Goal: Task Accomplishment & Management: Use online tool/utility

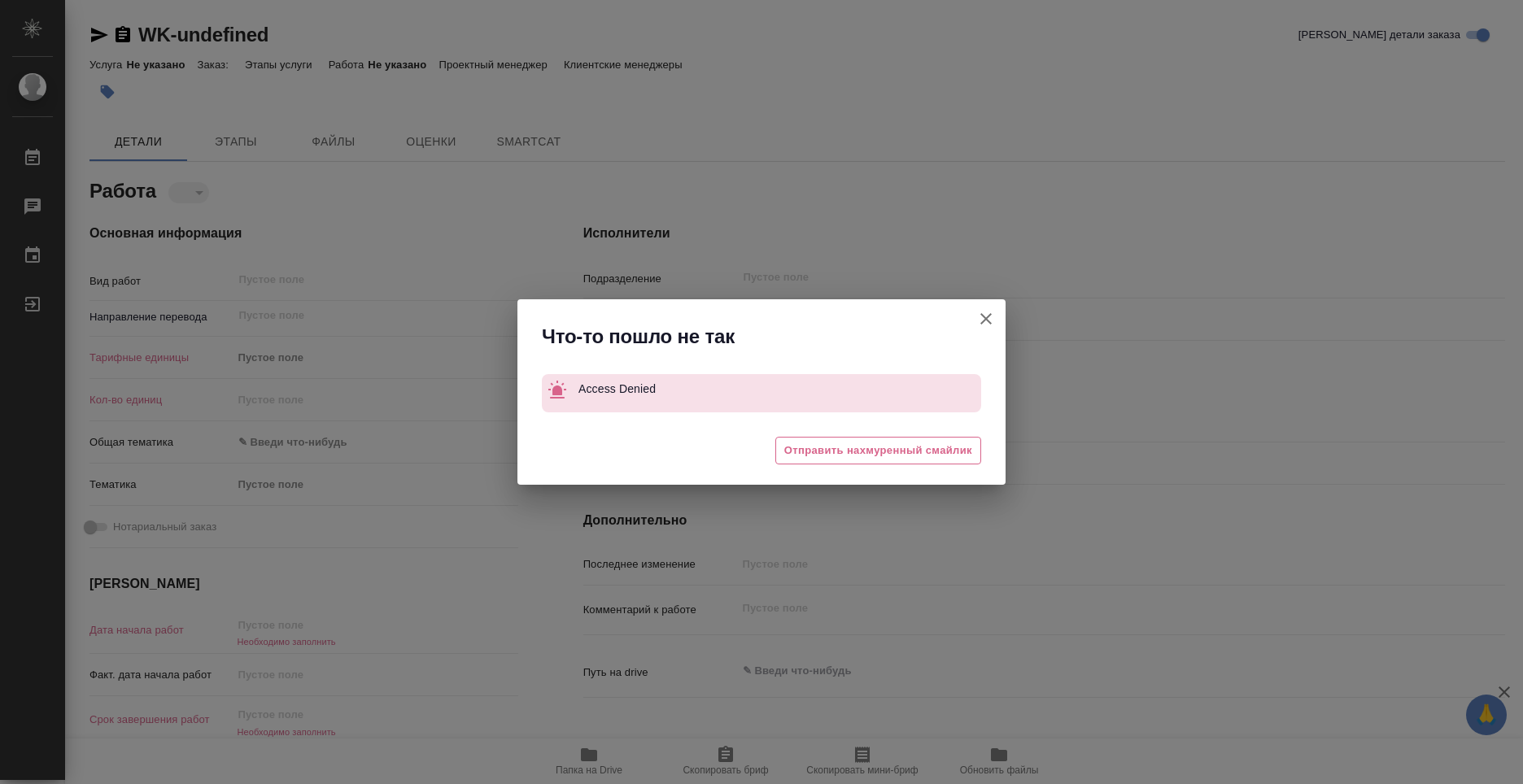
type textarea "x"
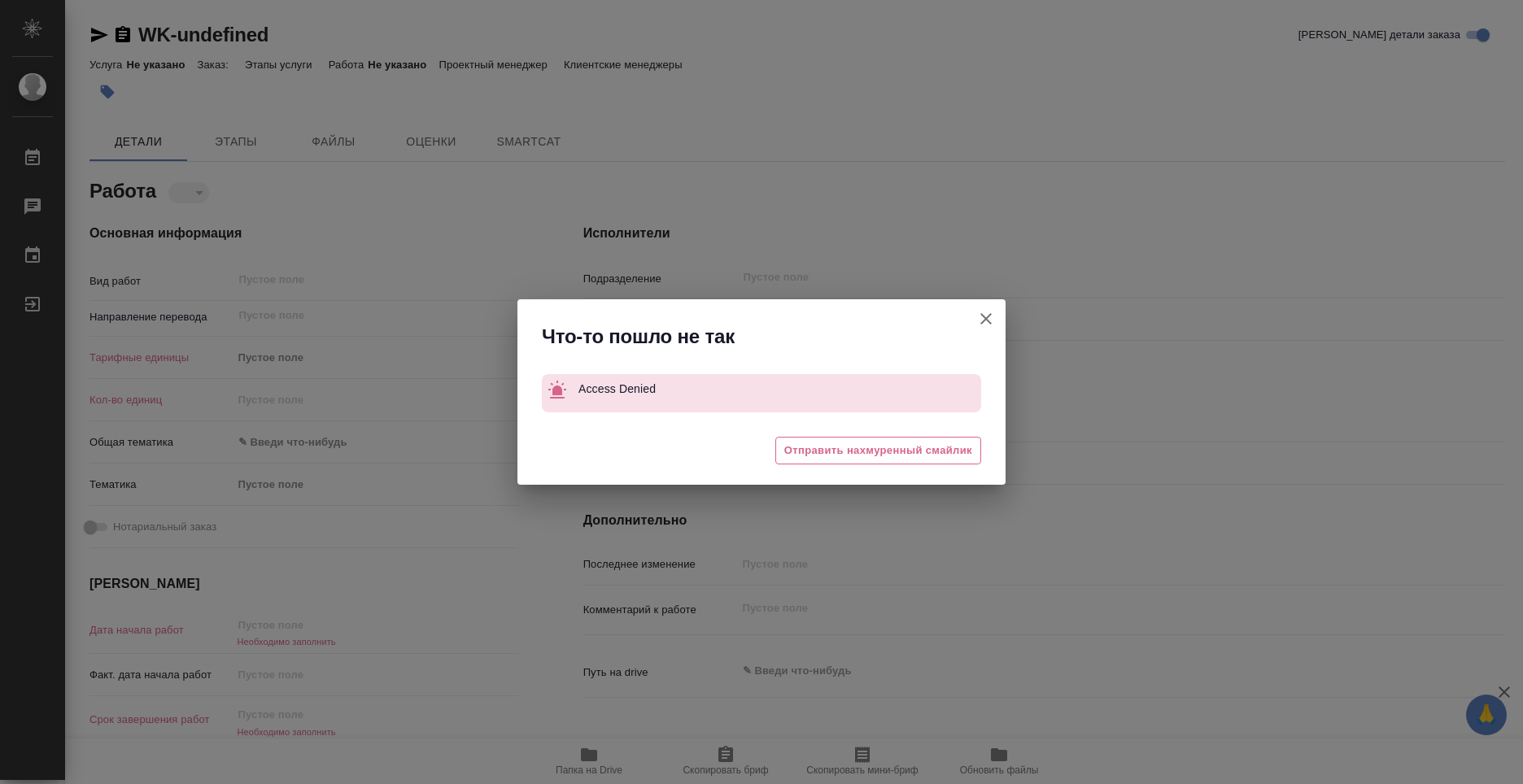
click at [973, 318] on button "Кратко детали заказа" at bounding box center [986, 318] width 39 height 39
type textarea "x"
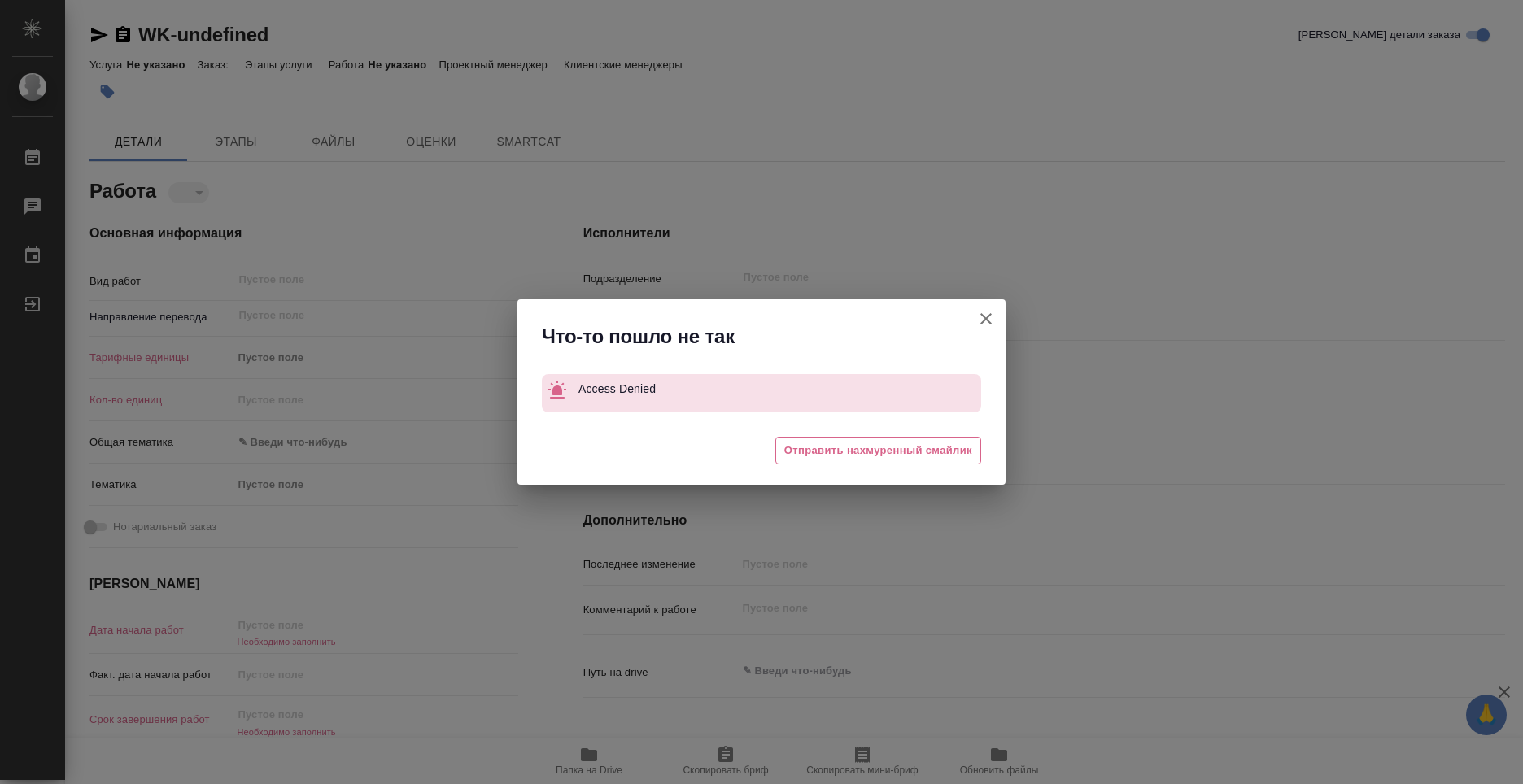
type textarea "x"
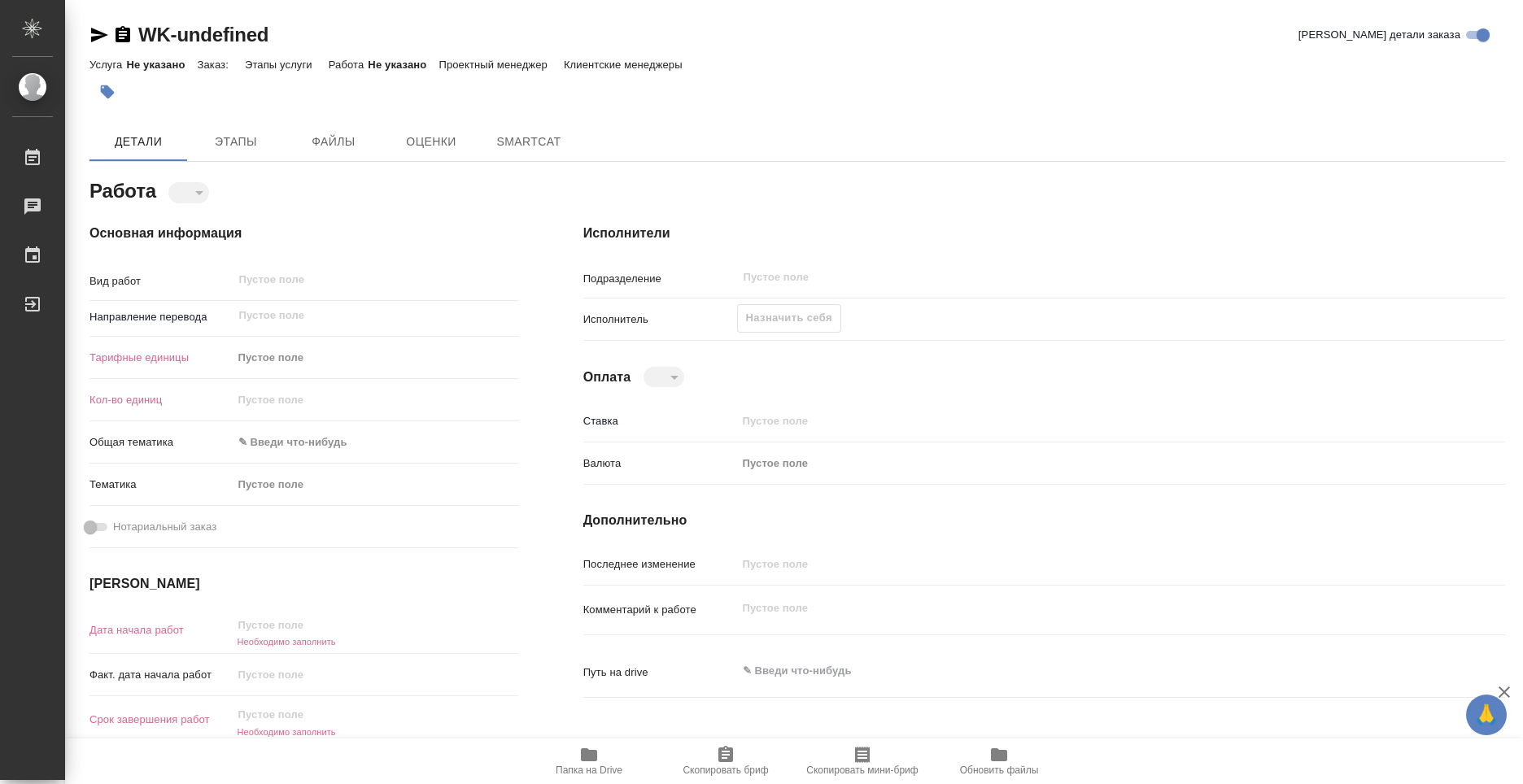
type textarea "x"
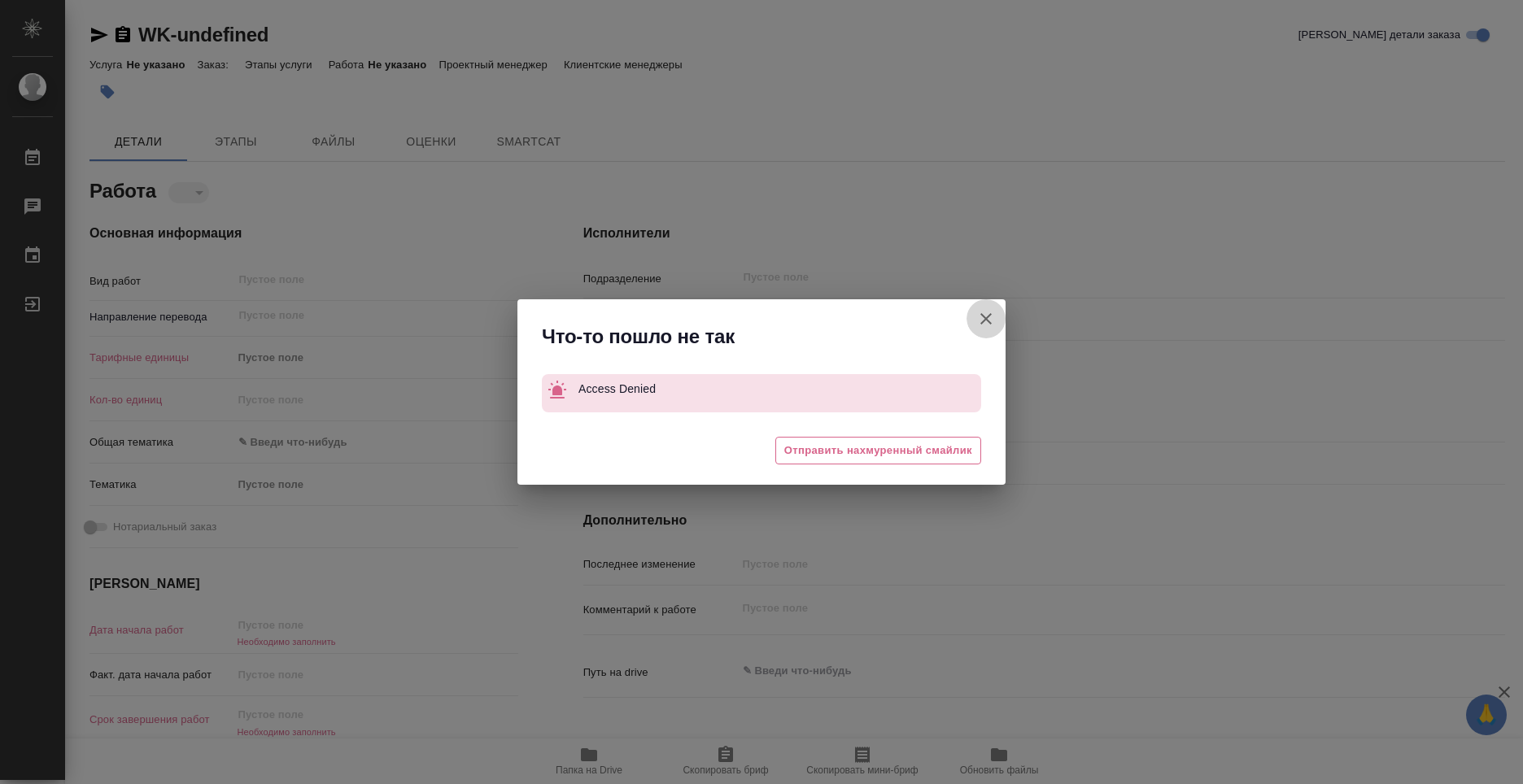
click at [993, 322] on icon "button" at bounding box center [986, 318] width 20 height 20
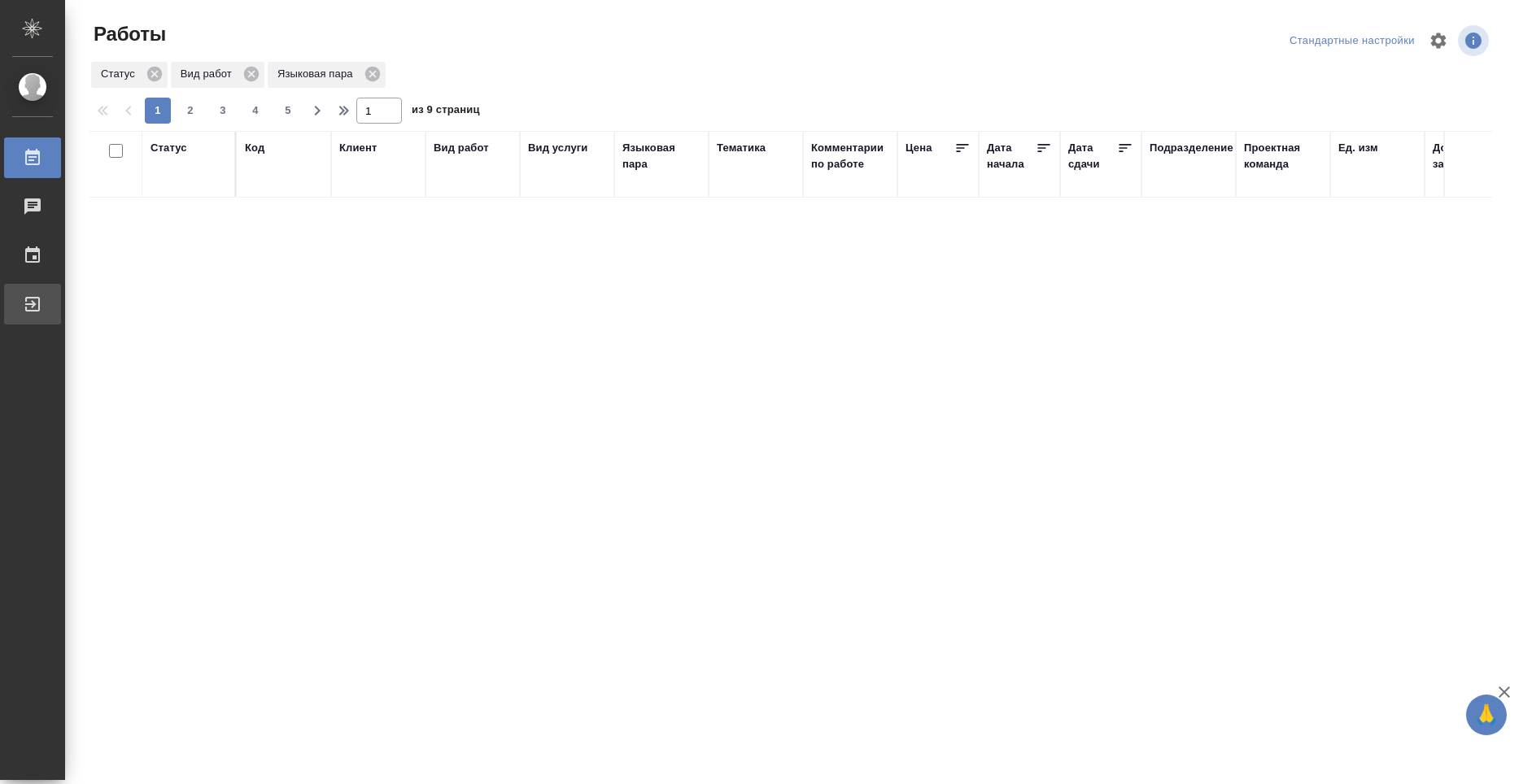
click at [33, 307] on div "Выйти" at bounding box center [12, 304] width 41 height 24
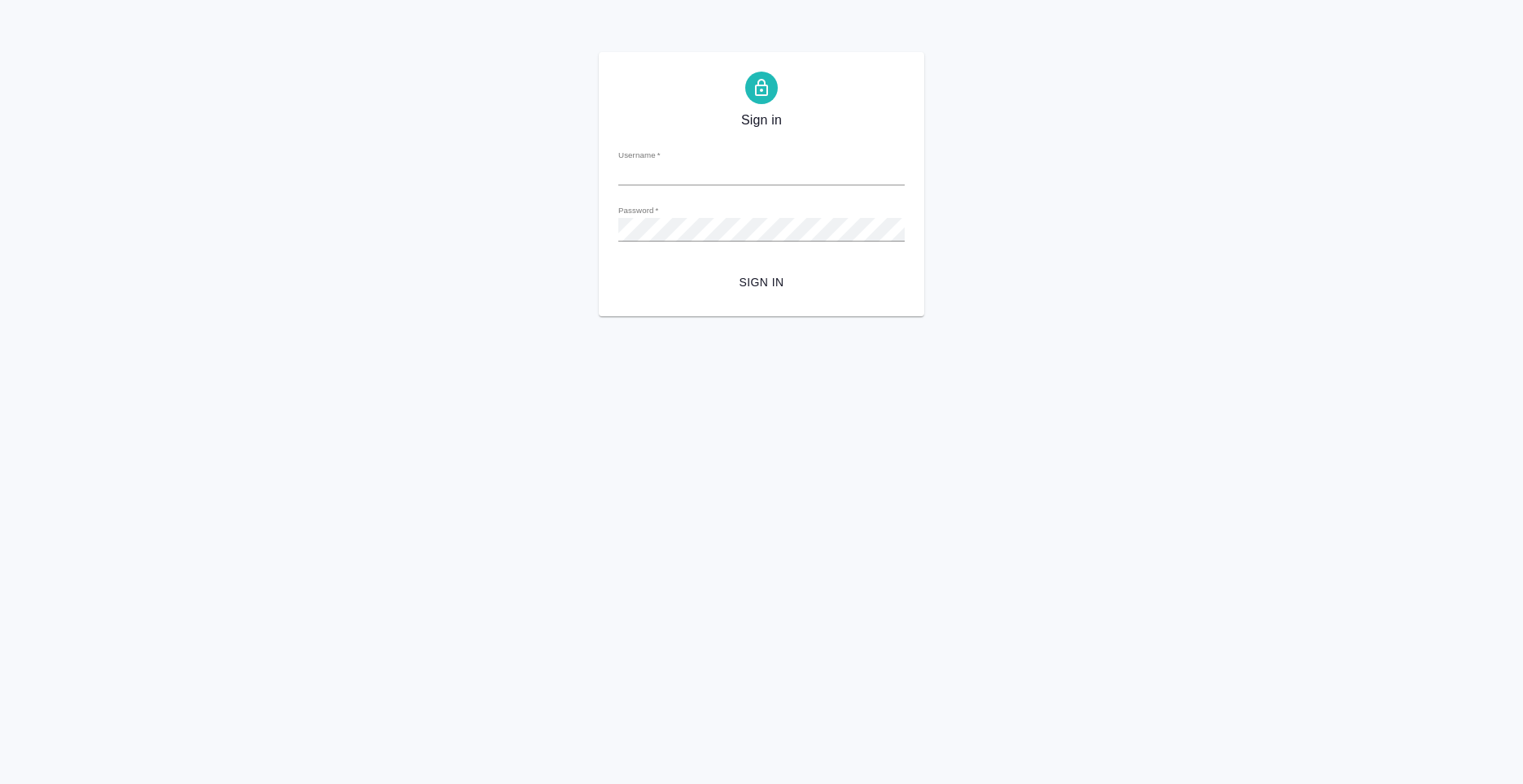
type input "n.kolyshkin@awatera.com"
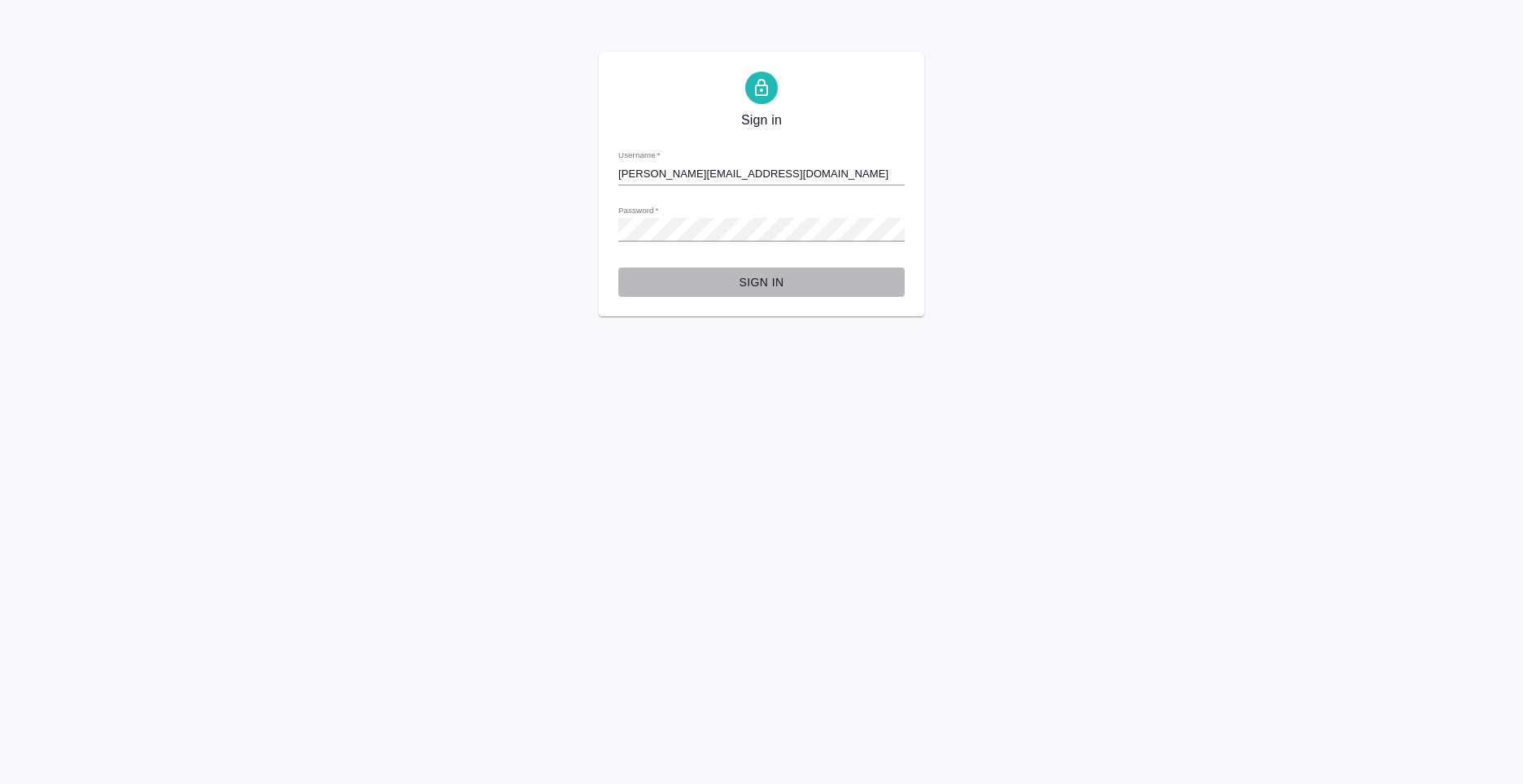
click at [732, 279] on span "Sign in" at bounding box center [761, 283] width 260 height 20
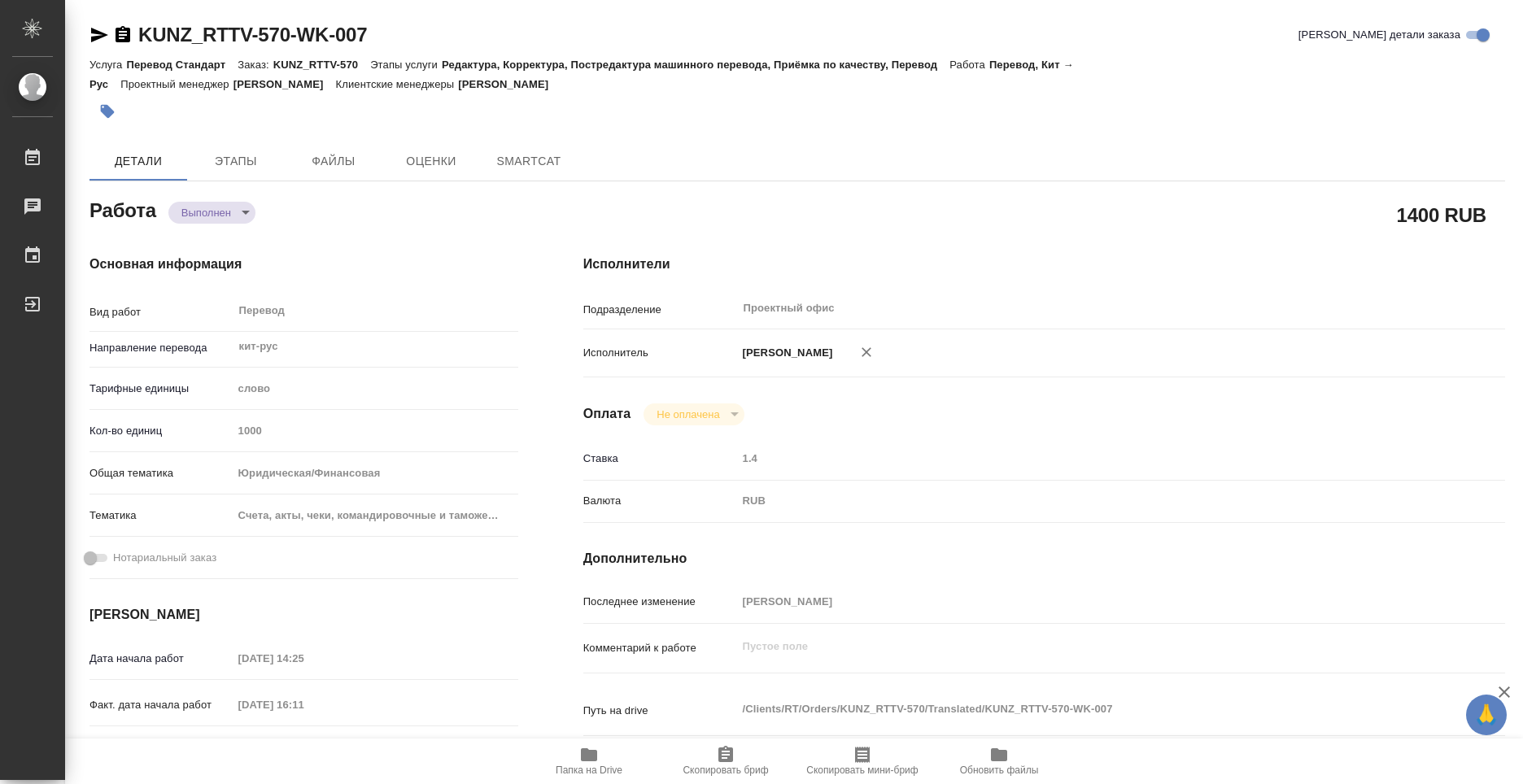
type textarea "x"
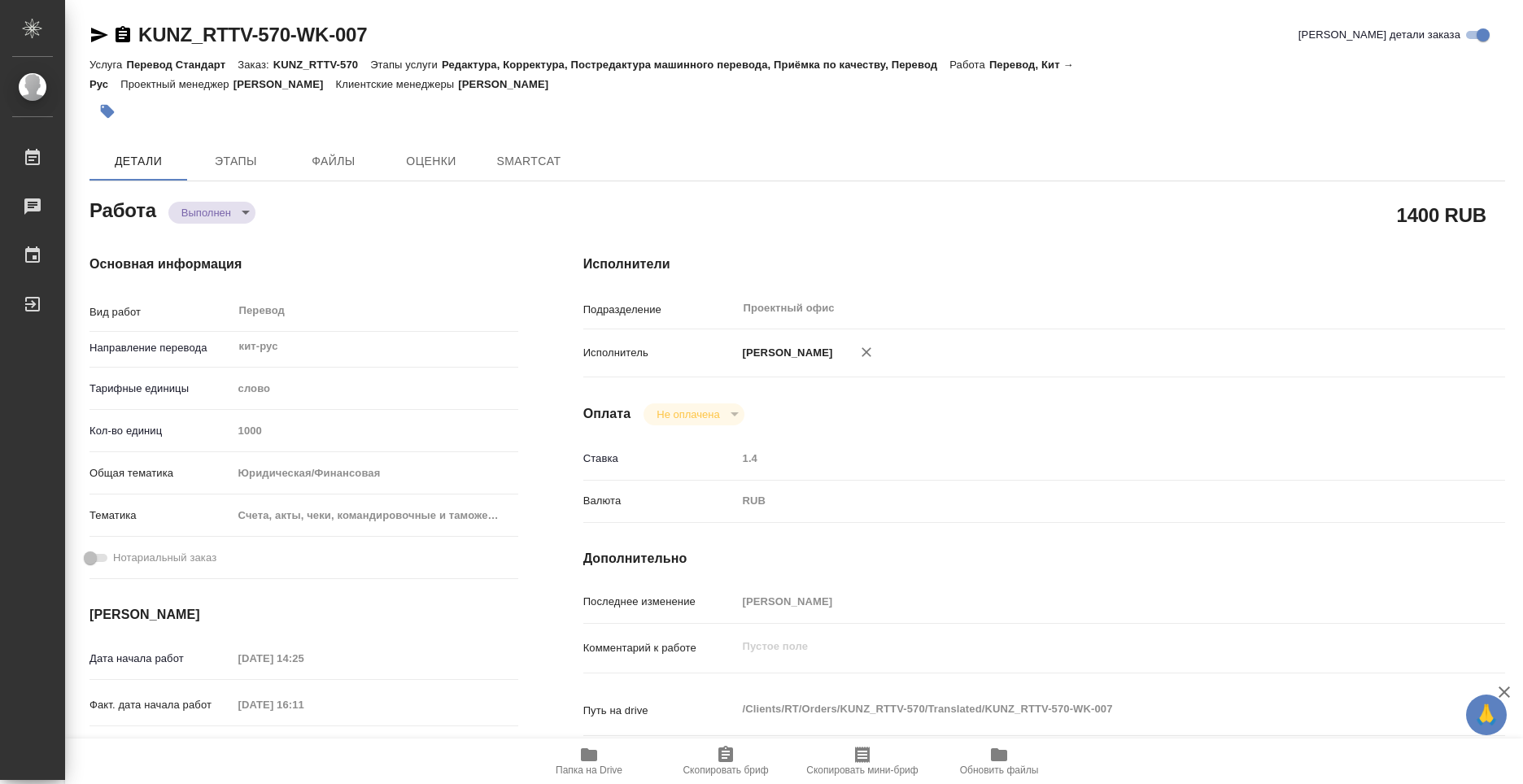
type textarea "x"
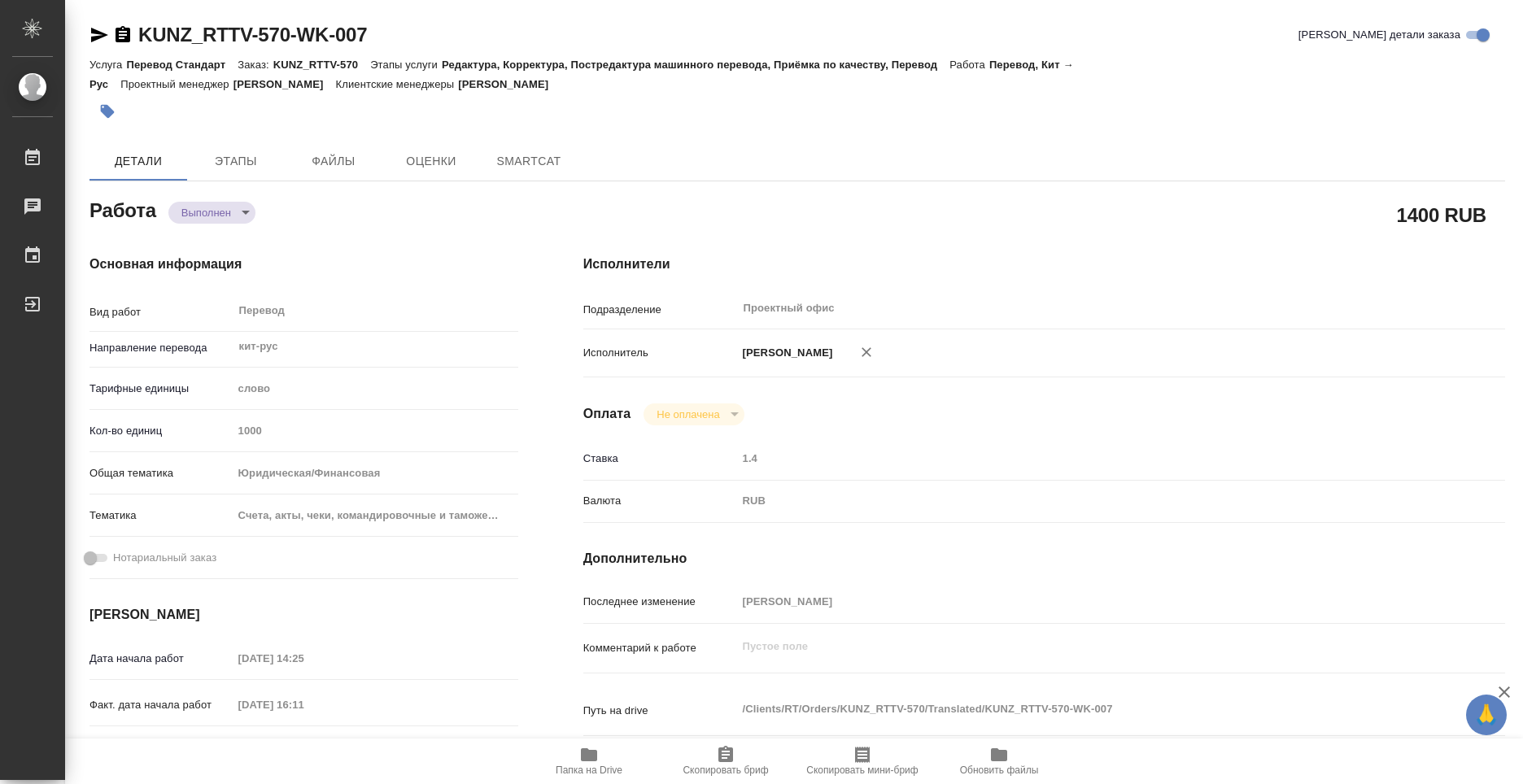
type textarea "x"
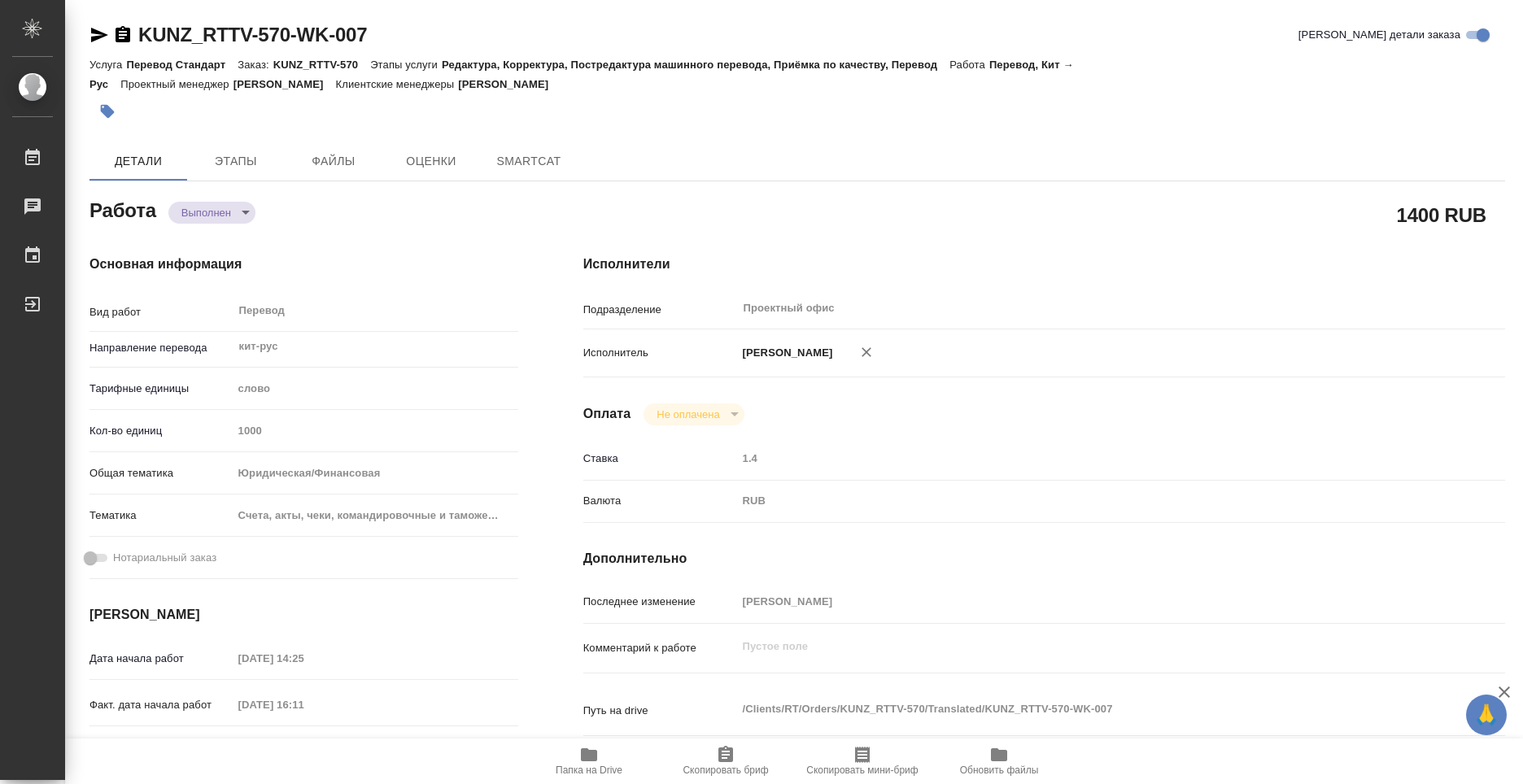
type textarea "x"
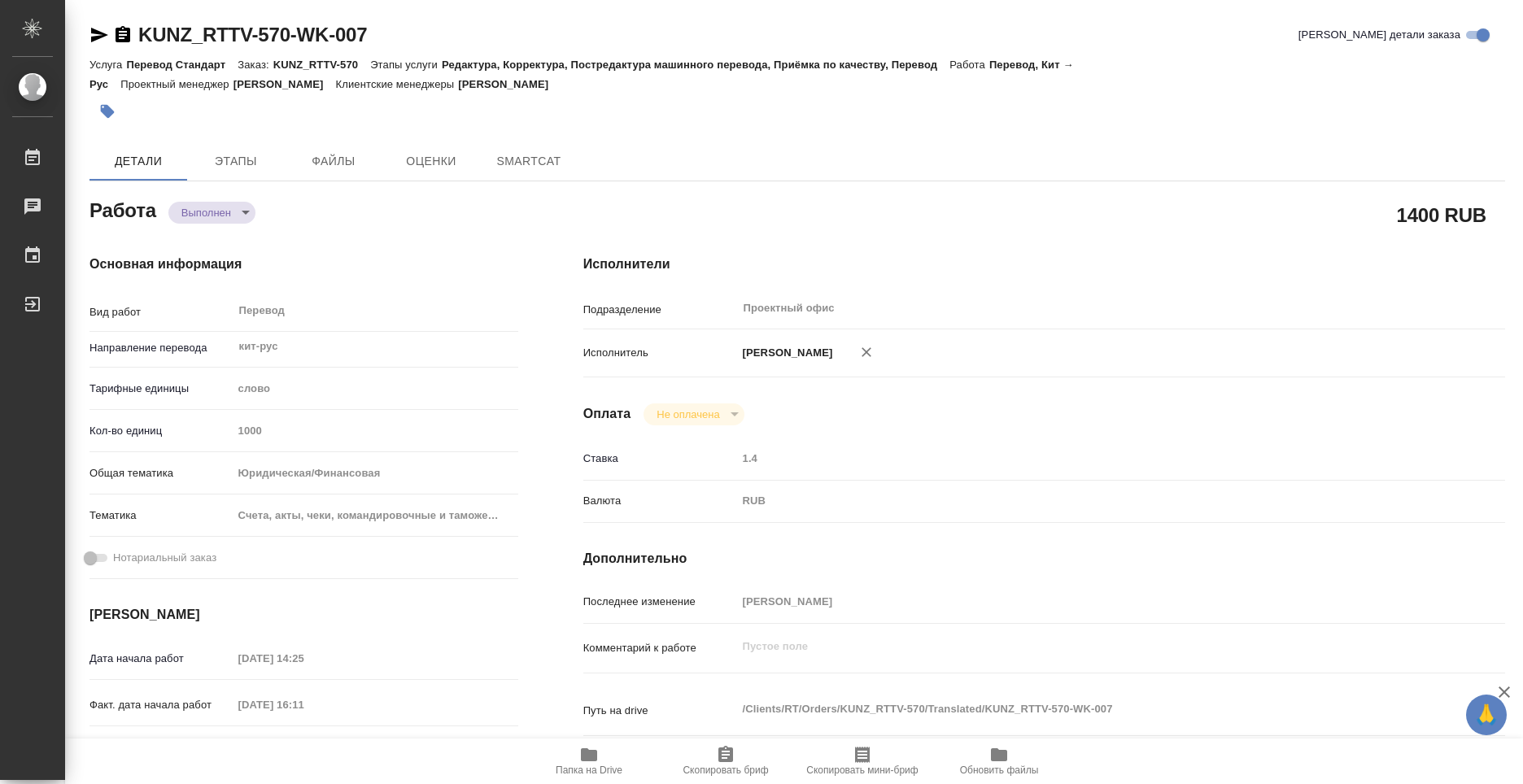
type textarea "x"
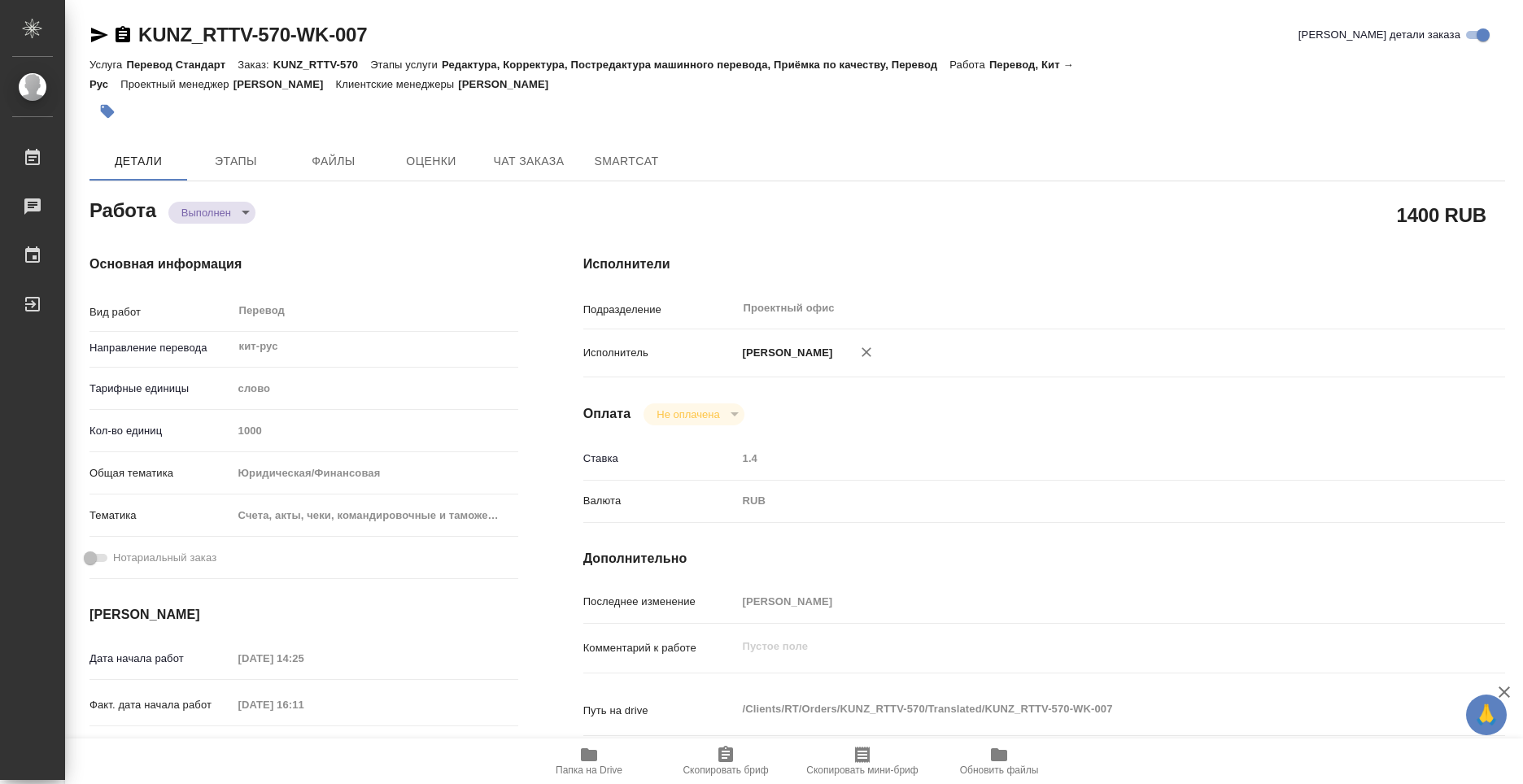
type textarea "x"
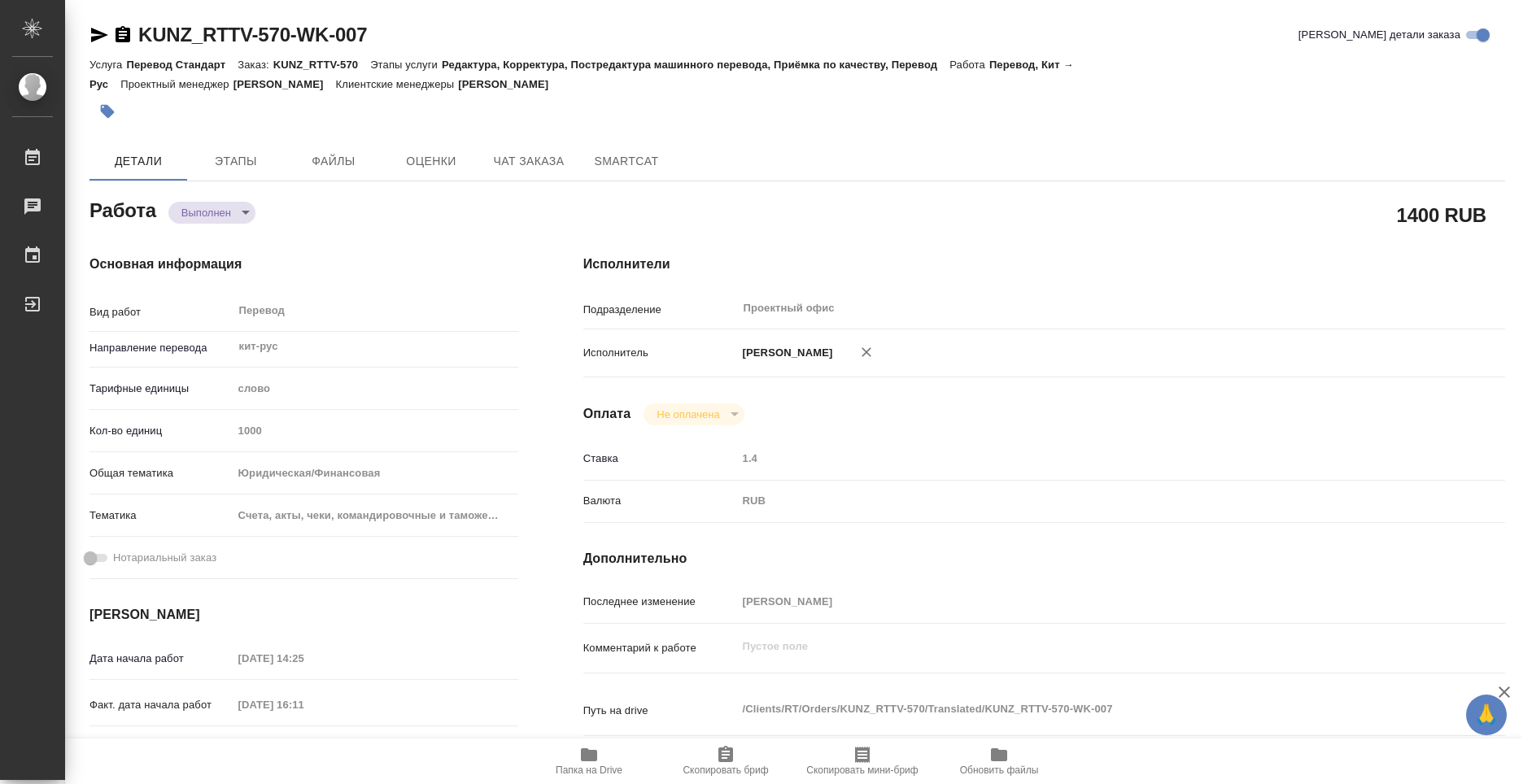
type textarea "x"
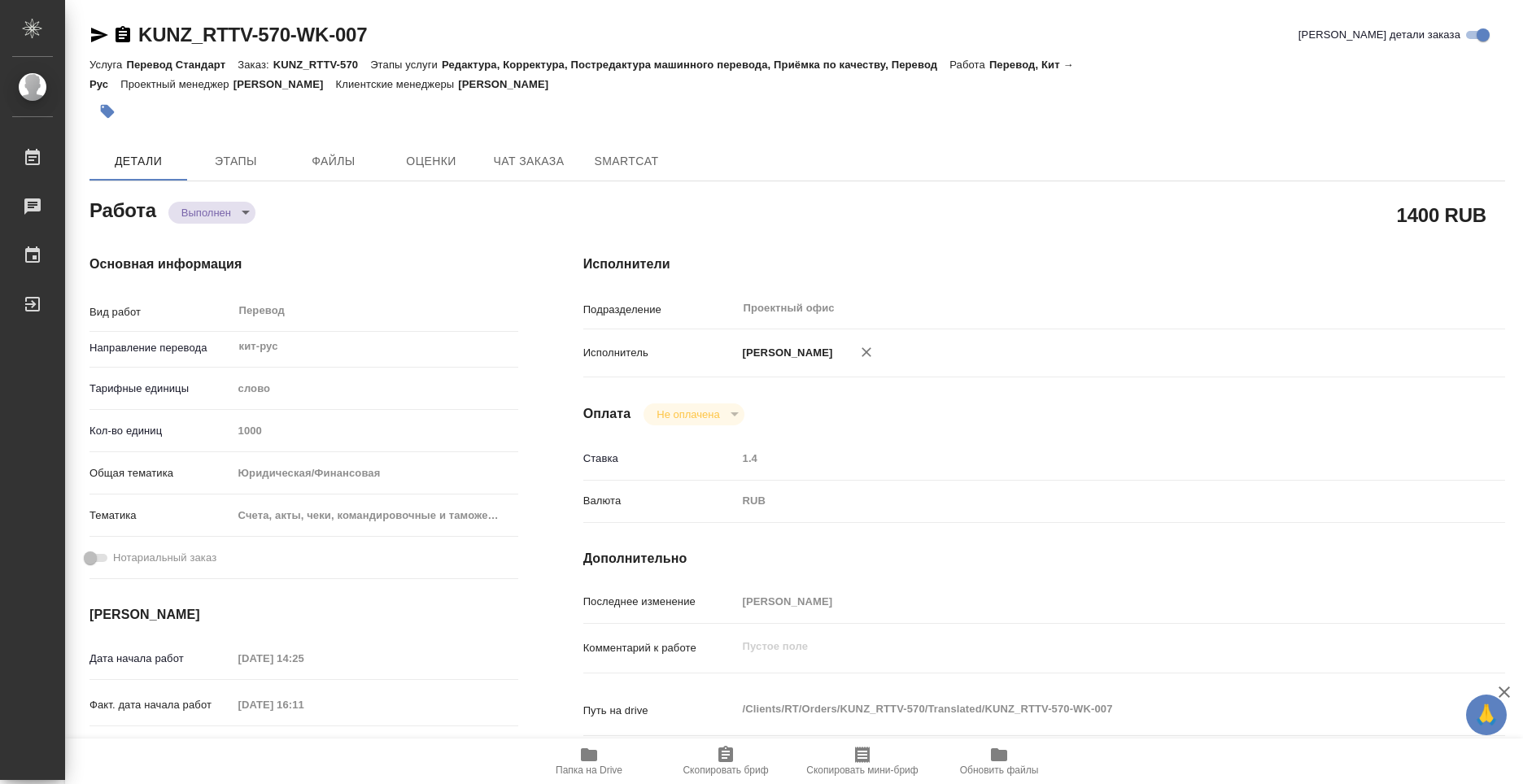
click at [399, 39] on div "KUNZ_RTTV-570-WK-007 Кратко детали заказа" at bounding box center [796, 35] width 1415 height 26
click at [102, 34] on icon "button" at bounding box center [100, 35] width 17 height 15
drag, startPoint x: 390, startPoint y: 34, endPoint x: 136, endPoint y: 39, distance: 254.0
click at [136, 39] on div "KUNZ_RTTV-570-WK-007 Кратко детали заказа" at bounding box center [796, 35] width 1415 height 26
copy link "KUNZ_RTTV-570-WK-007"
